Goal: Check status

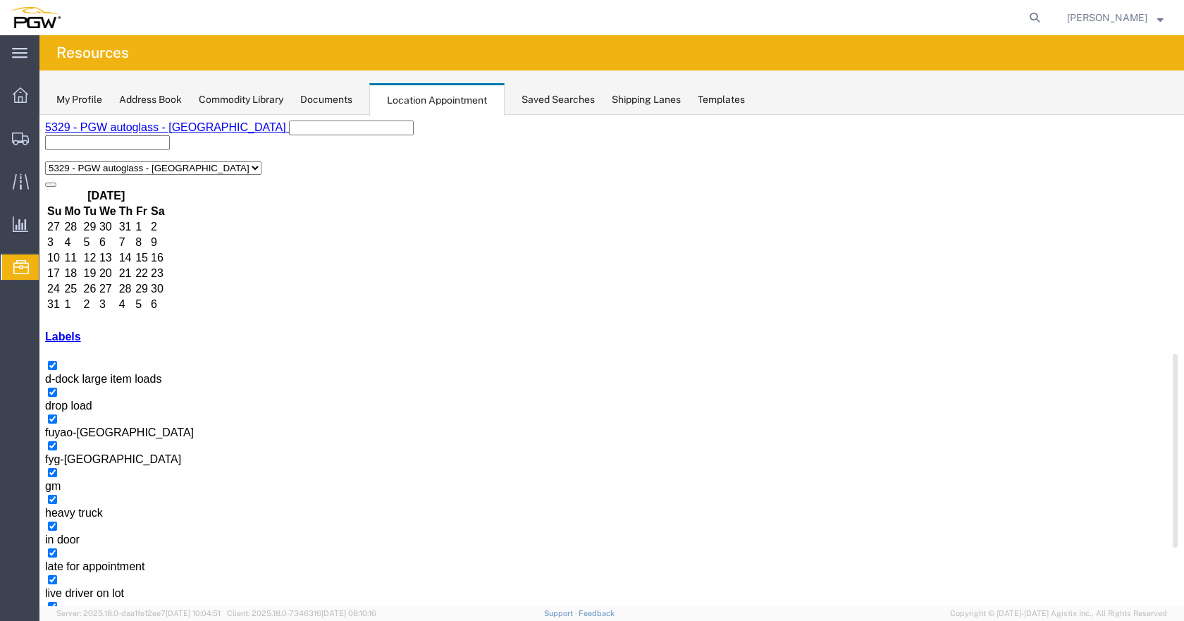
scroll to position [362, 0]
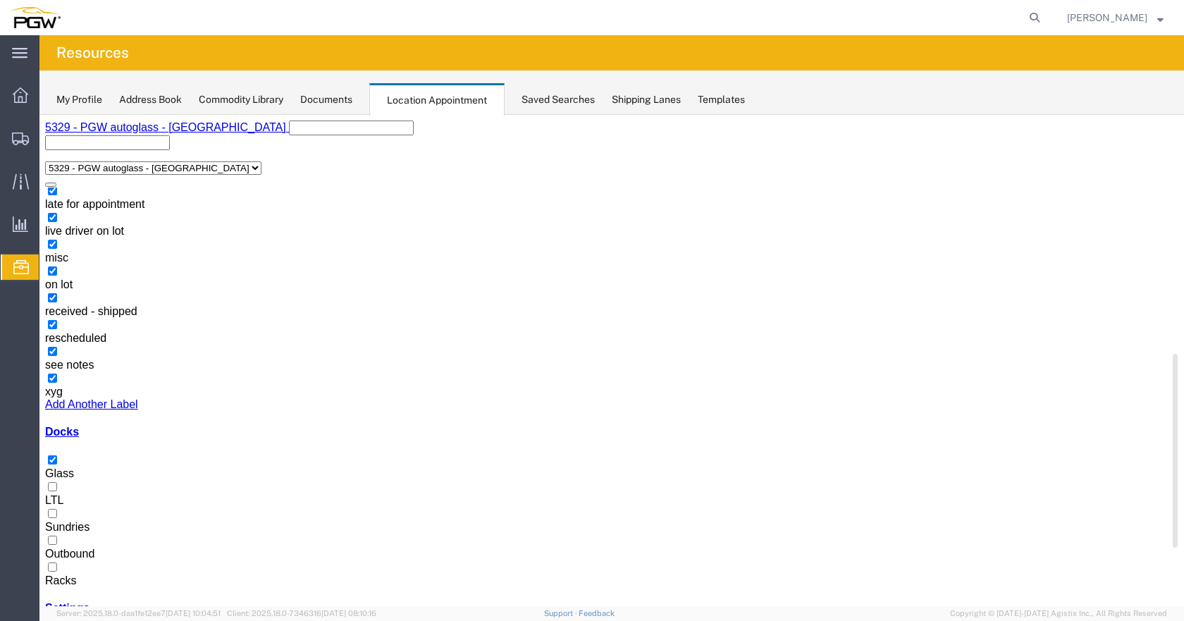
click at [54, 574] on div at bounding box center [611, 574] width 1133 height 0
click at [54, 562] on input "Racks" at bounding box center [52, 566] width 9 height 9
click at [62, 467] on div at bounding box center [611, 467] width 1133 height 0
click at [57, 464] on input "Glass" at bounding box center [52, 459] width 9 height 9
click at [62, 467] on div at bounding box center [611, 467] width 1133 height 0
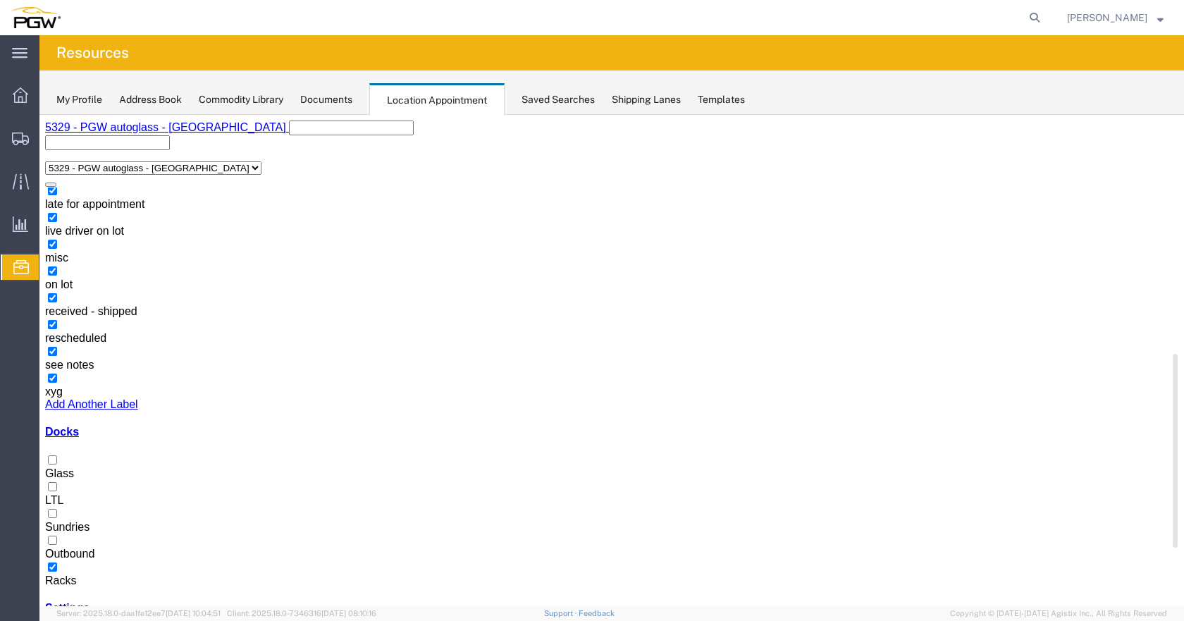
click at [57, 464] on input "Glass" at bounding box center [52, 459] width 9 height 9
click at [57, 574] on div at bounding box center [611, 574] width 1133 height 0
click at [57, 562] on input "Racks" at bounding box center [52, 566] width 9 height 9
drag, startPoint x: 559, startPoint y: 267, endPoint x: 699, endPoint y: 282, distance: 141.0
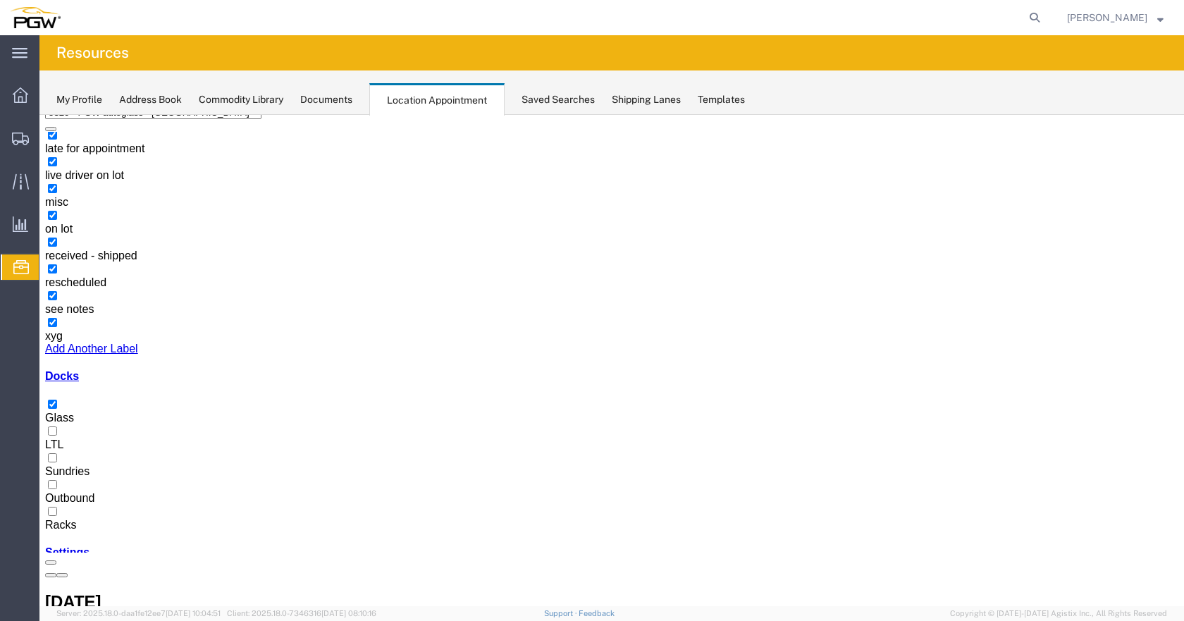
scroll to position [0, 0]
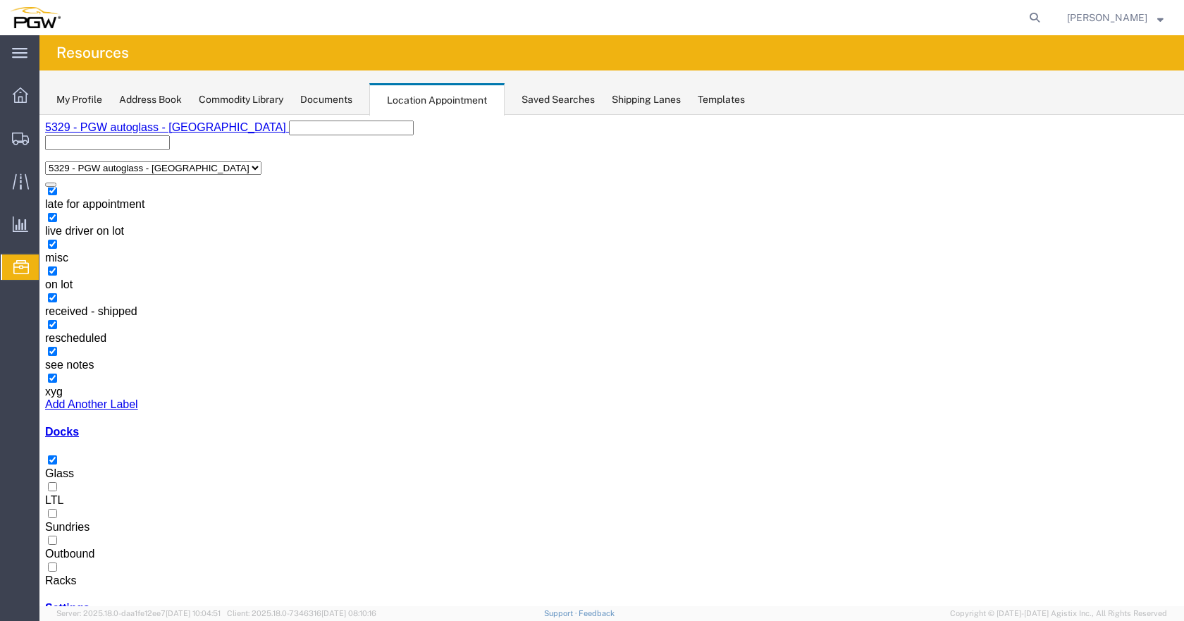
drag, startPoint x: 611, startPoint y: 238, endPoint x: 693, endPoint y: 321, distance: 116.1
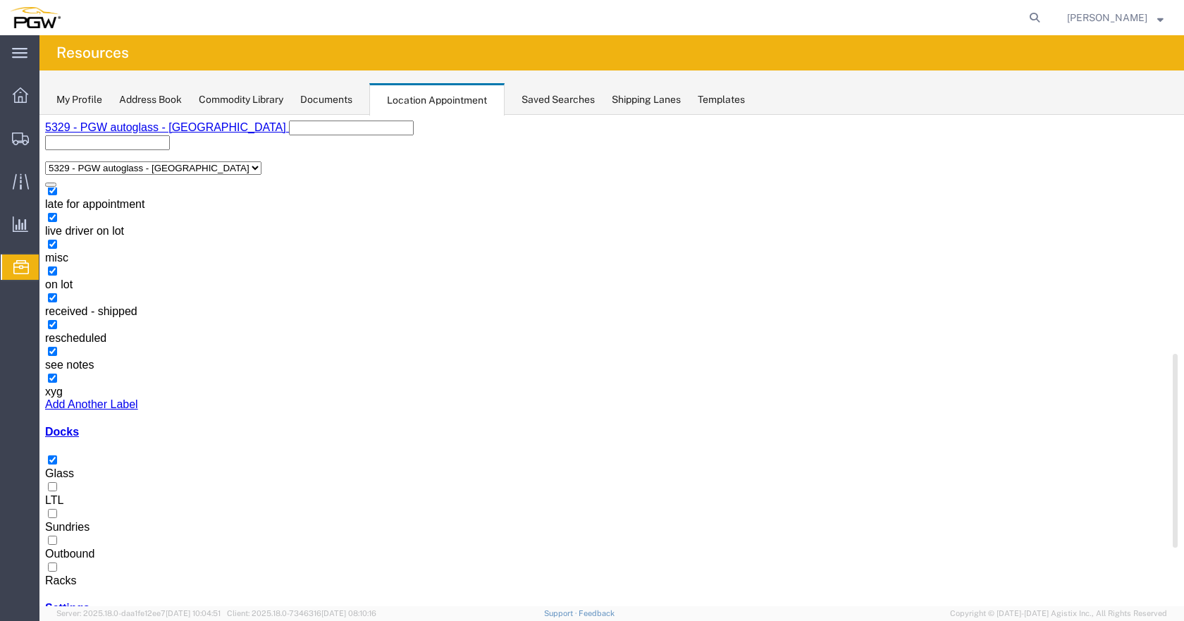
click at [63, 574] on div at bounding box center [611, 574] width 1133 height 0
click at [57, 562] on input "Racks" at bounding box center [52, 566] width 9 height 9
click at [61, 467] on div at bounding box center [611, 467] width 1133 height 0
click at [57, 464] on input "Glass" at bounding box center [52, 459] width 9 height 9
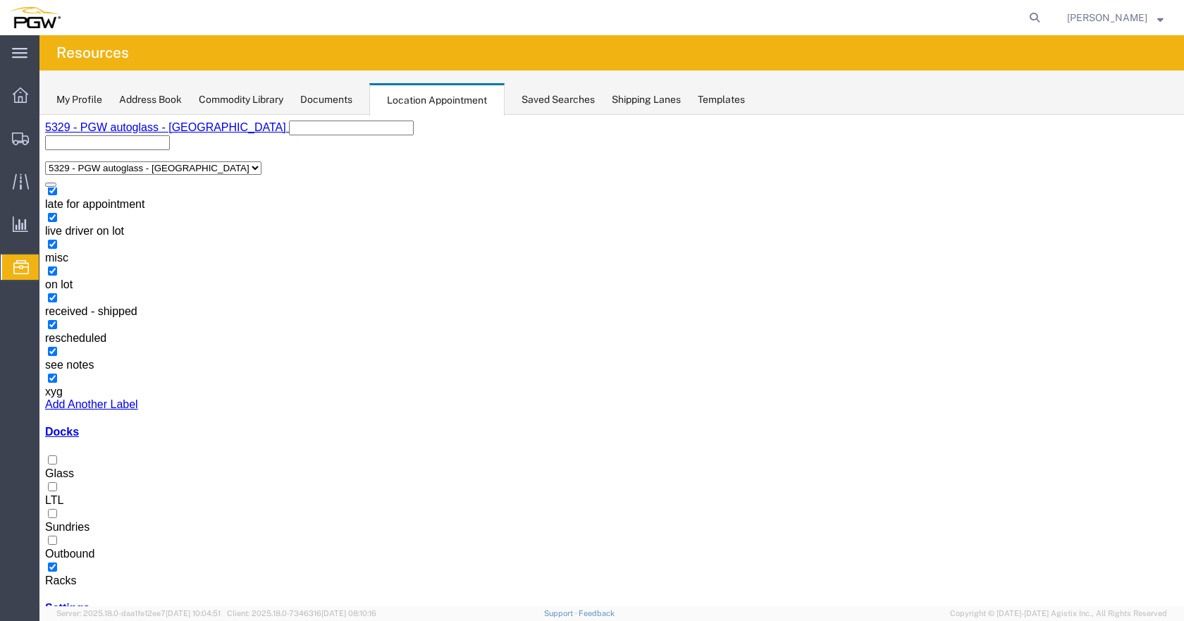
drag, startPoint x: 633, startPoint y: 235, endPoint x: 651, endPoint y: 237, distance: 17.7
click at [61, 467] on div at bounding box center [611, 467] width 1133 height 0
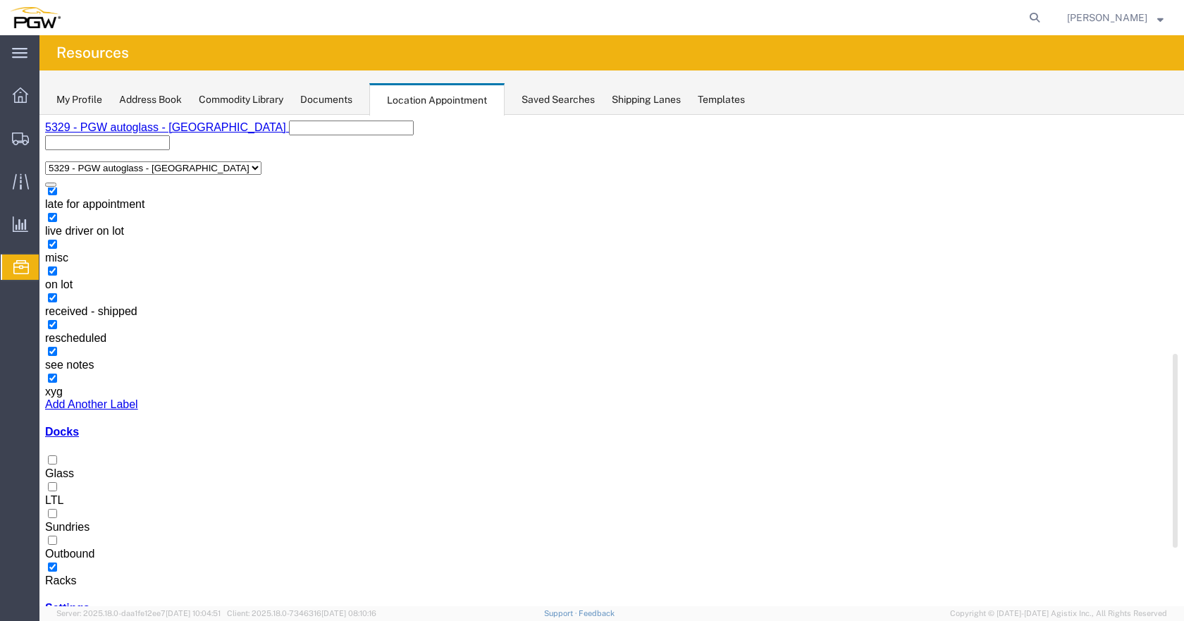
click at [57, 464] on input "Glass" at bounding box center [52, 459] width 9 height 9
click at [61, 574] on div at bounding box center [611, 574] width 1133 height 0
click at [57, 562] on input "Racks" at bounding box center [52, 566] width 9 height 9
drag, startPoint x: 56, startPoint y: 555, endPoint x: 66, endPoint y: 501, distance: 55.2
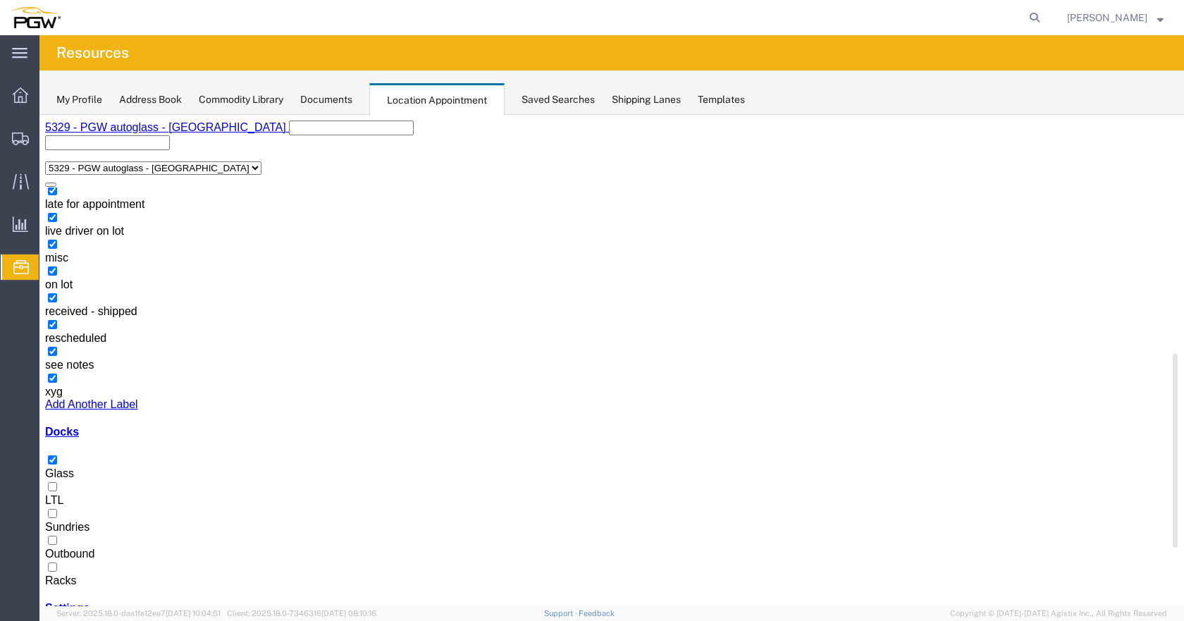
click at [56, 574] on div at bounding box center [611, 574] width 1133 height 0
click at [56, 562] on input "Racks" at bounding box center [52, 566] width 9 height 9
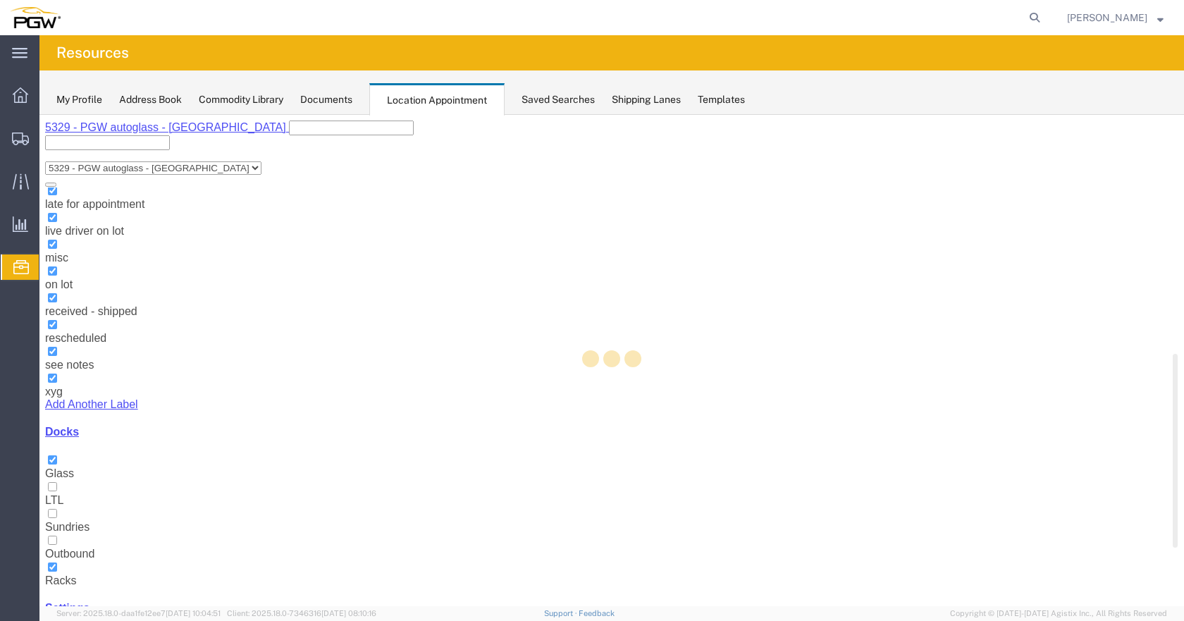
click at [67, 474] on div at bounding box center [611, 360] width 1145 height 491
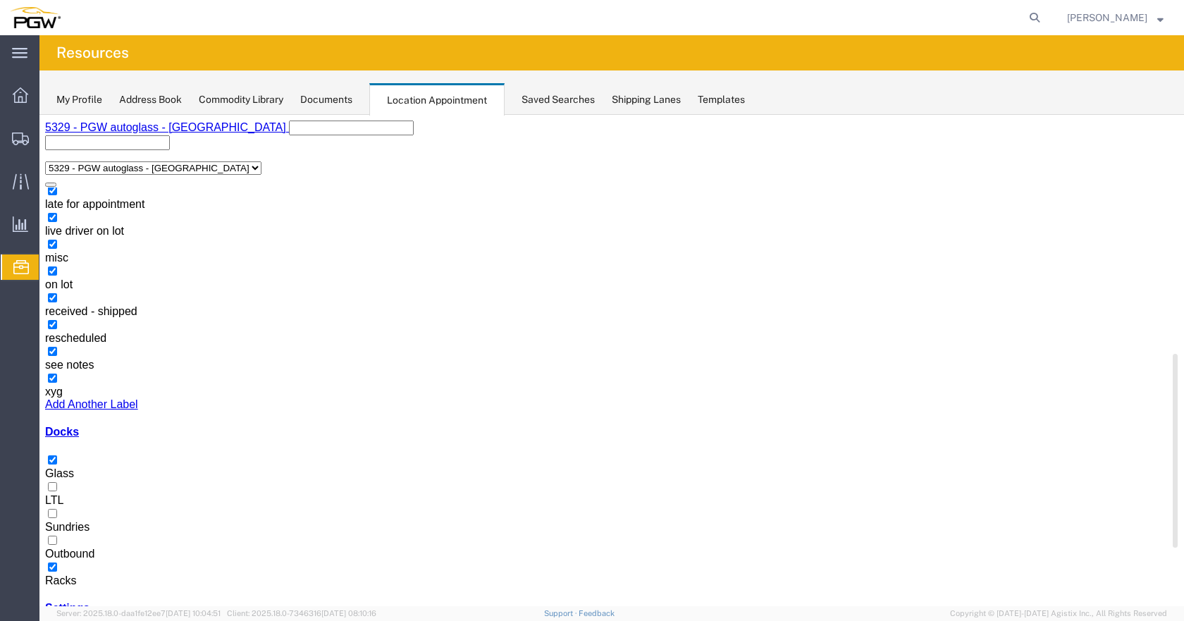
click at [59, 574] on div at bounding box center [611, 574] width 1133 height 0
click at [57, 562] on input "Racks" at bounding box center [52, 566] width 9 height 9
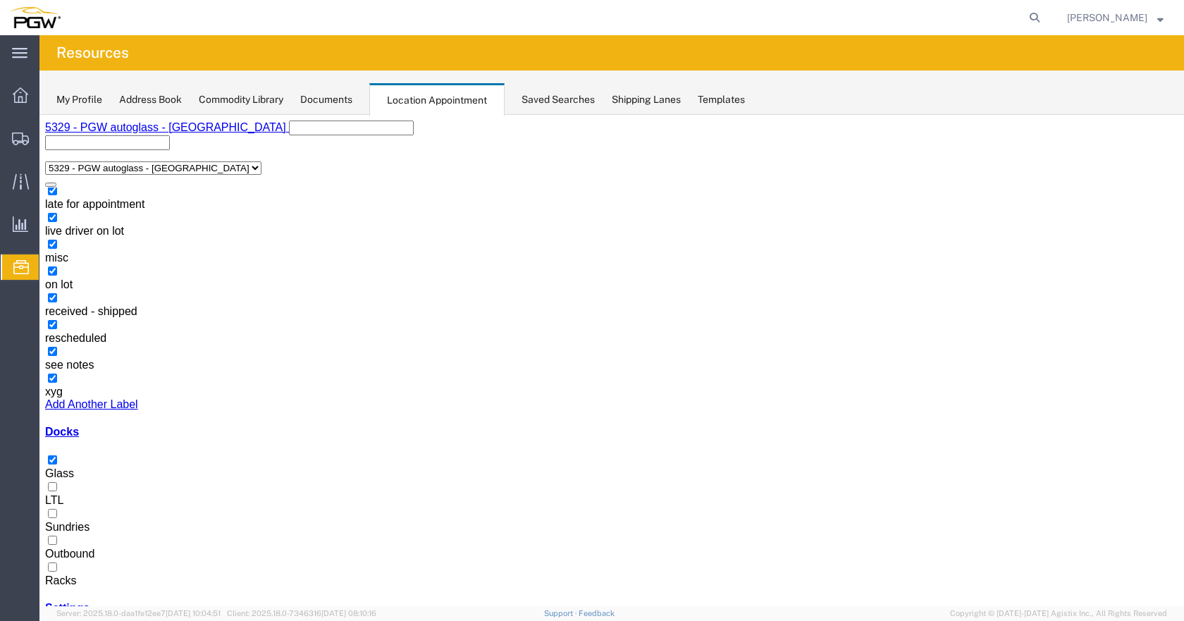
click at [60, 574] on div at bounding box center [611, 574] width 1133 height 0
click at [57, 562] on input "Racks" at bounding box center [52, 566] width 9 height 9
click at [60, 467] on div at bounding box center [611, 467] width 1133 height 0
click at [57, 463] on input "Glass" at bounding box center [52, 459] width 9 height 9
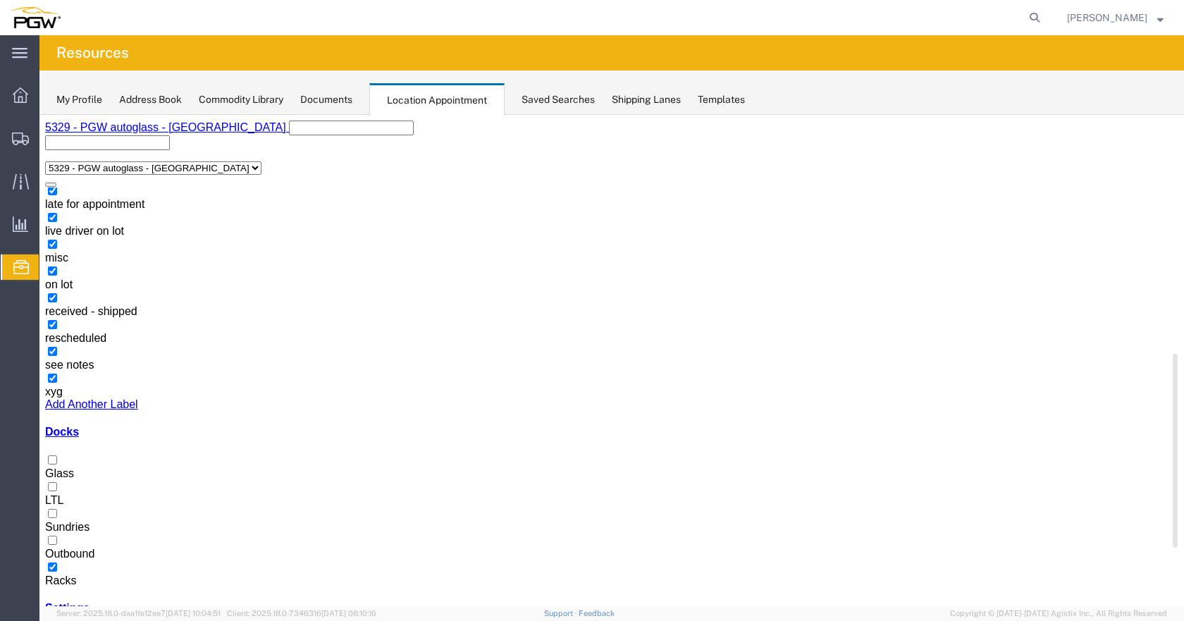
click at [57, 574] on div at bounding box center [611, 574] width 1133 height 0
click at [57, 562] on input "Racks" at bounding box center [52, 566] width 9 height 9
click at [61, 467] on div at bounding box center [611, 467] width 1133 height 0
click at [57, 464] on input "Glass" at bounding box center [52, 459] width 9 height 9
click at [61, 574] on div at bounding box center [611, 574] width 1133 height 0
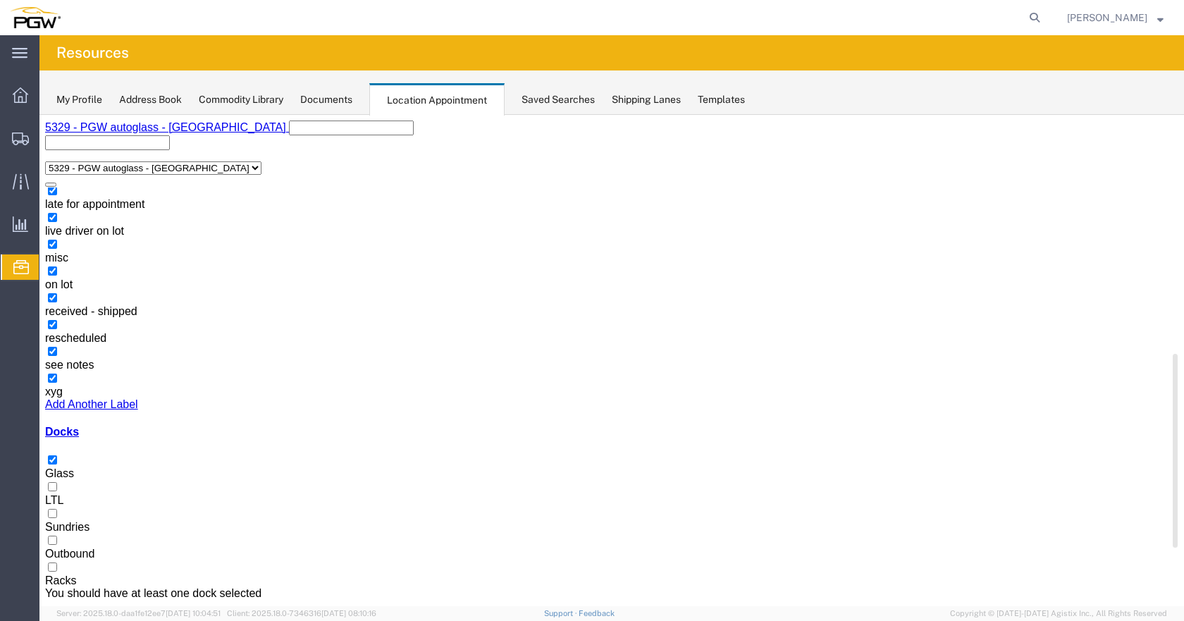
click at [57, 562] on input "Racks" at bounding box center [52, 566] width 9 height 9
